Goal: Check status: Check status

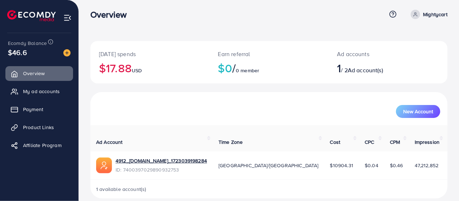
scroll to position [5, 0]
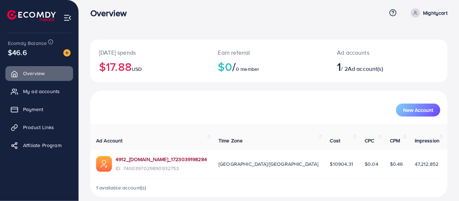
click at [174, 156] on link "4912_[DOMAIN_NAME]_1723039198284" at bounding box center [161, 159] width 91 height 7
click at [41, 109] on span "Payment" at bounding box center [35, 109] width 20 height 7
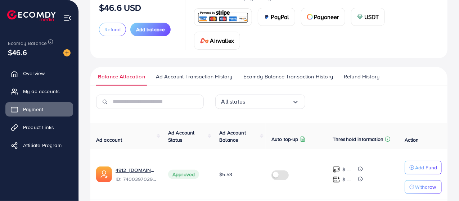
scroll to position [88, 0]
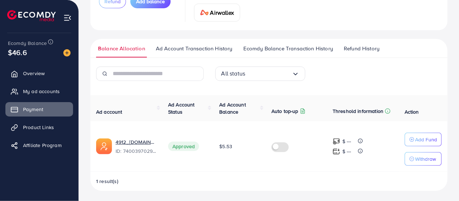
drag, startPoint x: 237, startPoint y: 145, endPoint x: 221, endPoint y: 146, distance: 16.3
click at [221, 146] on td "$5.53" at bounding box center [240, 146] width 52 height 51
click at [221, 146] on span "$5.53" at bounding box center [225, 146] width 13 height 7
drag, startPoint x: 220, startPoint y: 146, endPoint x: 235, endPoint y: 146, distance: 14.4
click at [235, 146] on td "$5.53" at bounding box center [240, 146] width 52 height 51
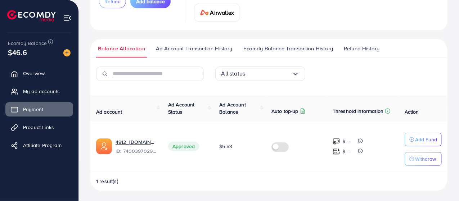
click at [235, 146] on td "$5.53" at bounding box center [240, 146] width 52 height 51
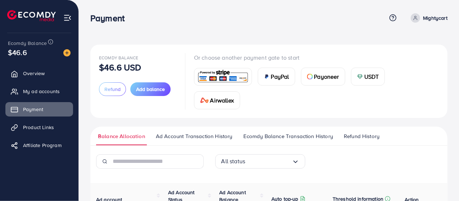
scroll to position [0, 0]
